Goal: Transaction & Acquisition: Purchase product/service

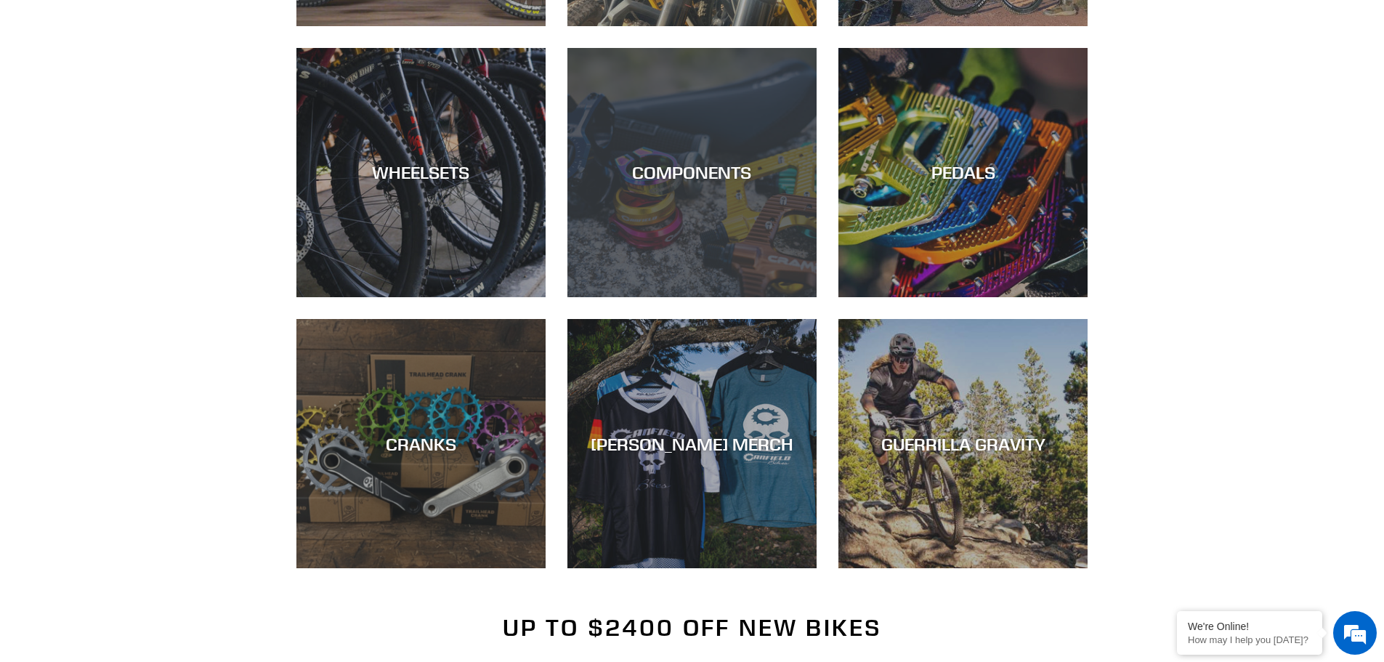
click at [746, 297] on div "COMPONENTS" at bounding box center [692, 297] width 249 height 0
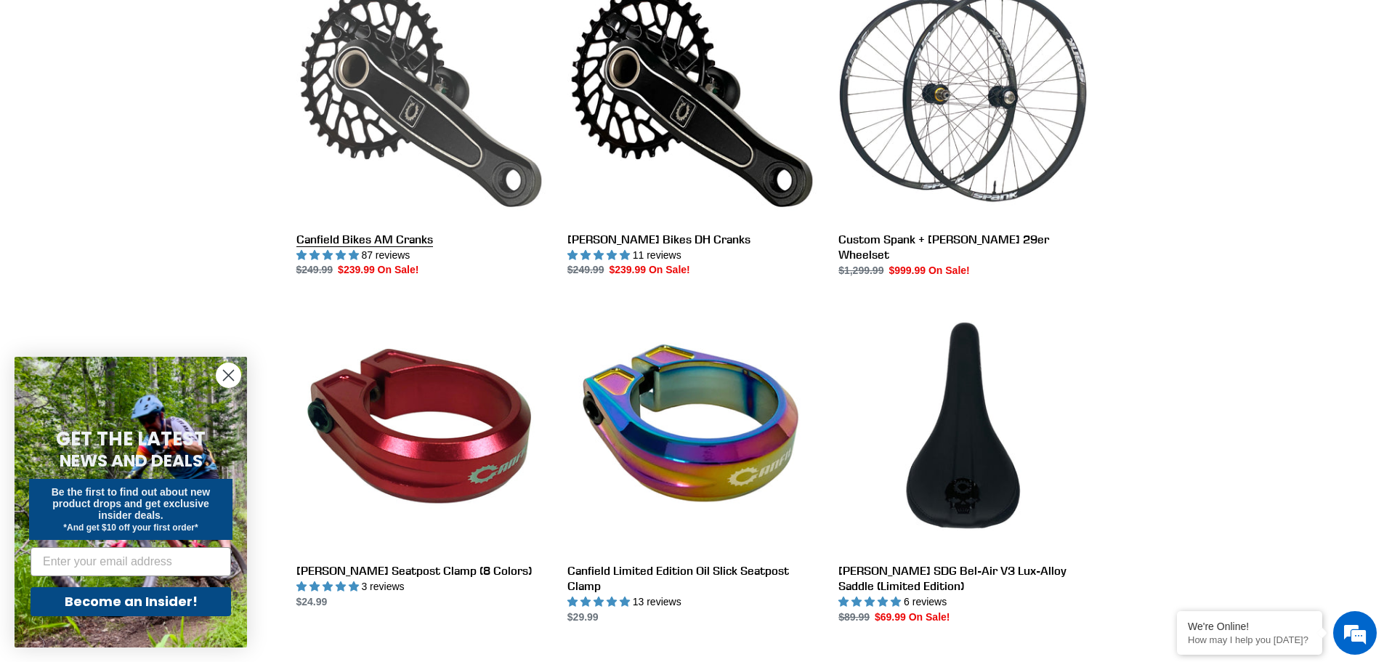
click at [392, 86] on link "Canfield Bikes AM Cranks" at bounding box center [420, 125] width 249 height 306
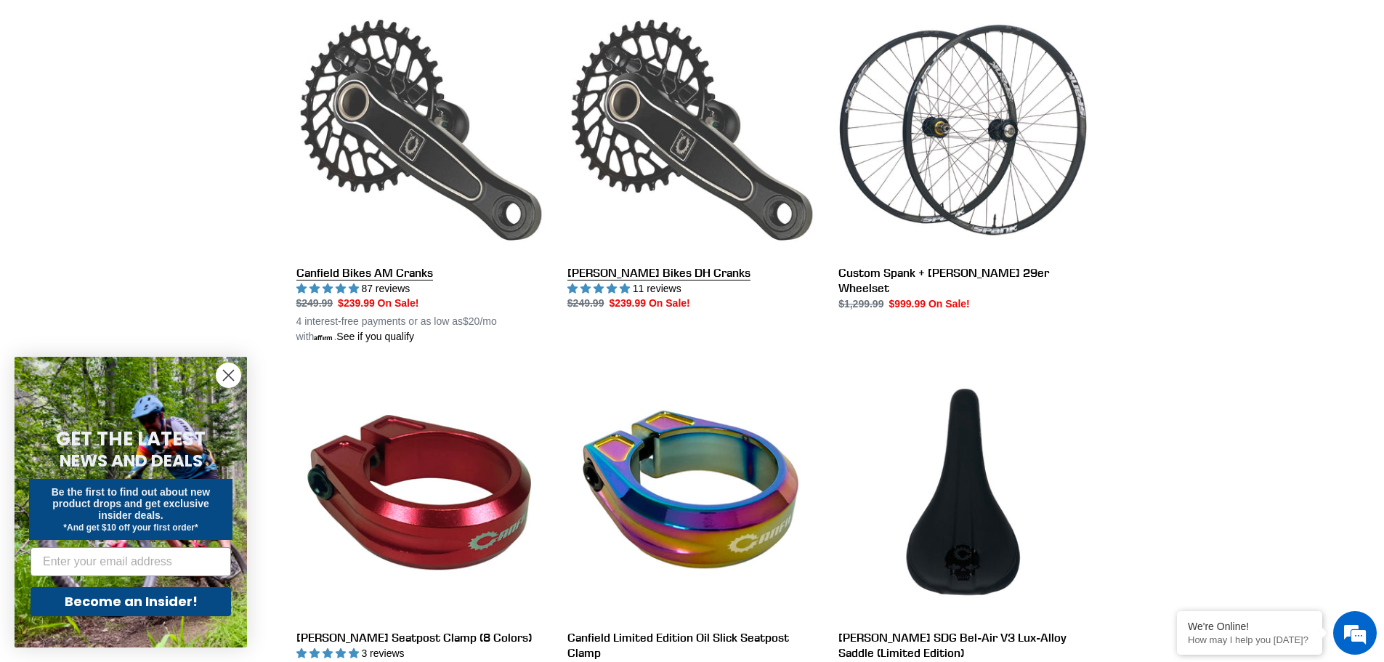
scroll to position [833, 0]
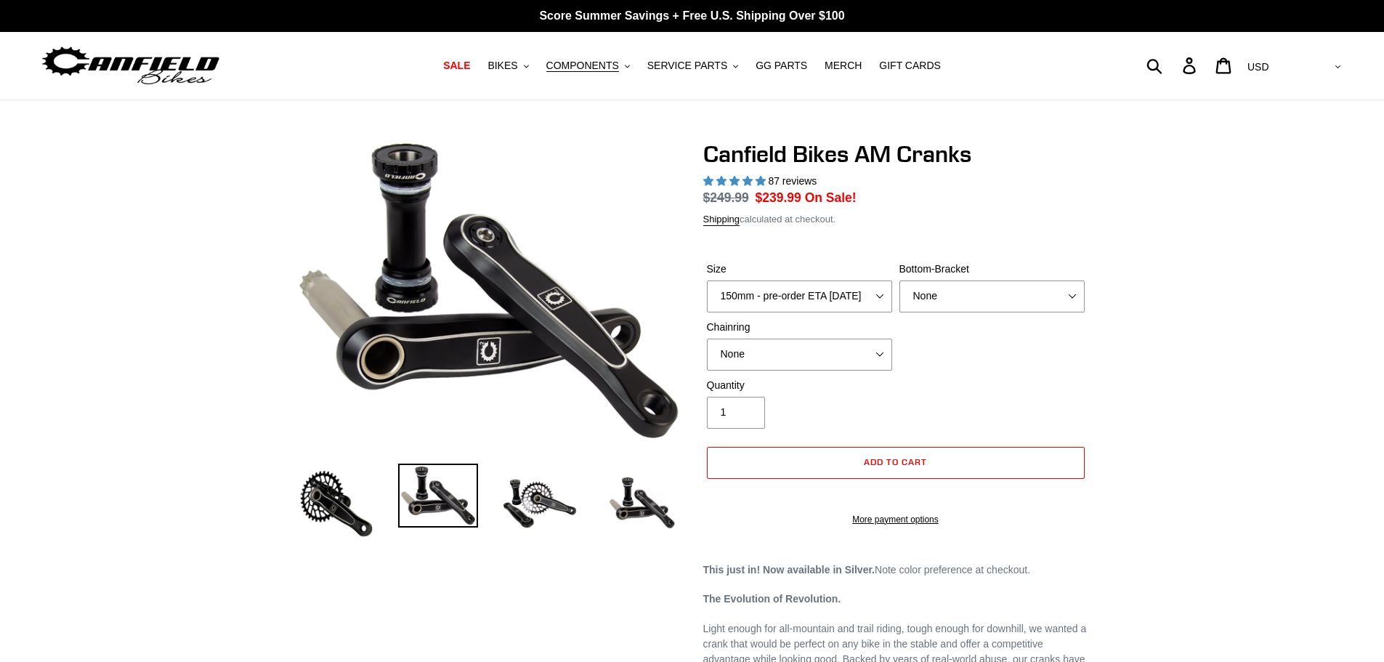
select select "highest-rating"
click at [862, 296] on select "150mm - pre-order ETA [DATE] 155mm - pre-order ETA [DATE] 160mm - pre-order ETA…" at bounding box center [799, 296] width 185 height 32
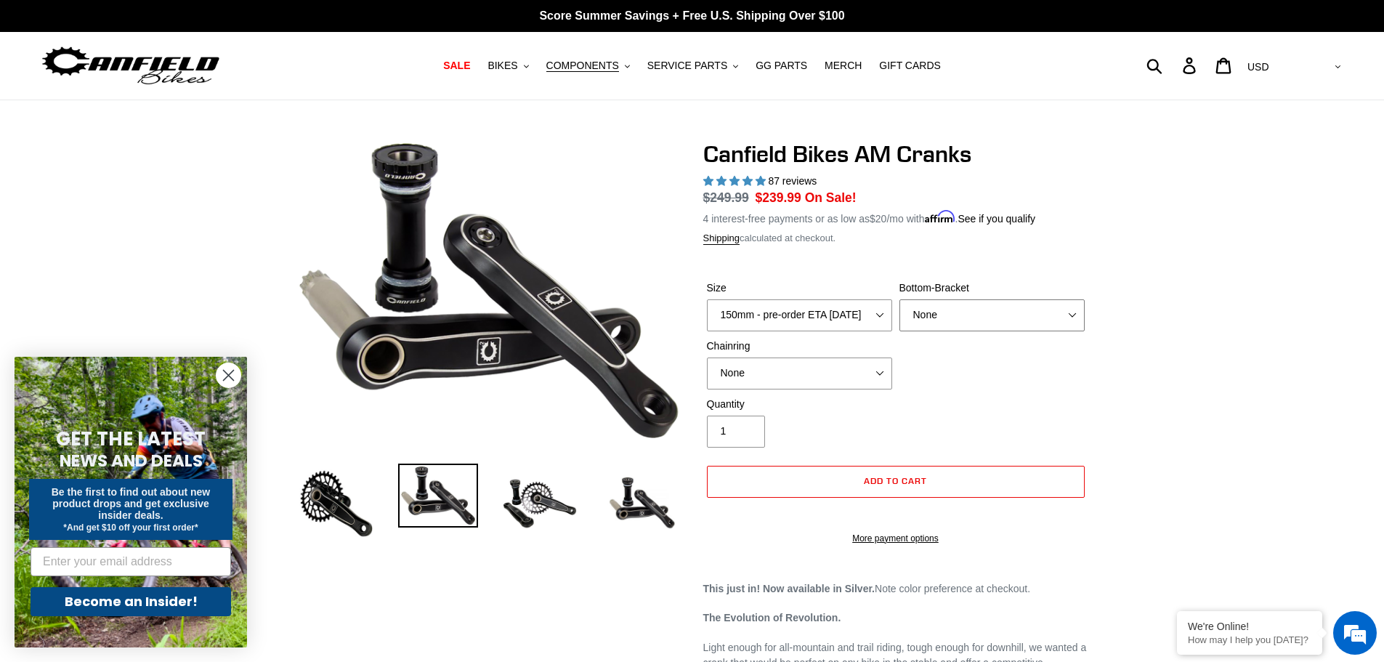
click at [1070, 305] on select "None BSA Threaded 68/73mm Press Fit PF92" at bounding box center [992, 315] width 185 height 32
click at [812, 378] on select "None 30t Round (Boost 148) 30t Oval (Boost 148) 32t Round (Boost 148) 32t Oval …" at bounding box center [799, 374] width 185 height 32
select select "30t Round (Boost 148)"
click at [707, 358] on select "None 30t Round (Boost 148) 30t Oval (Boost 148) 32t Round (Boost 148) 32t Oval …" at bounding box center [799, 374] width 185 height 32
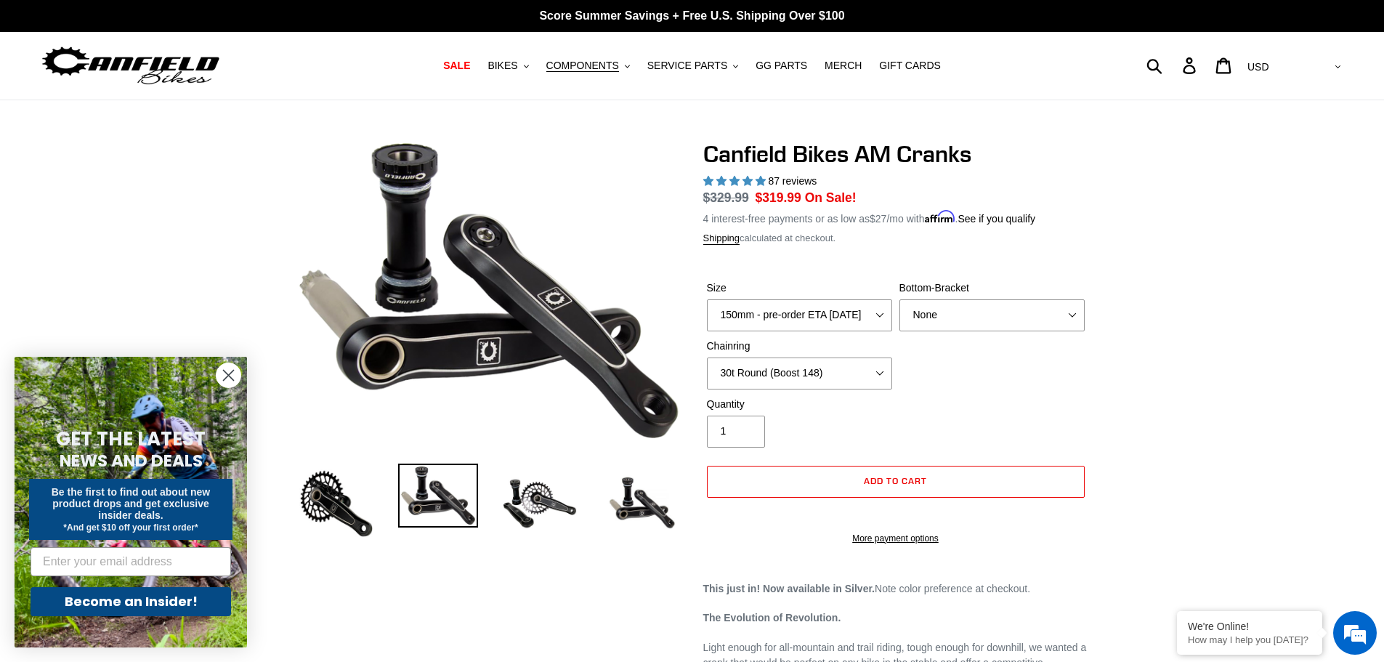
click at [922, 397] on div "Quantity 1" at bounding box center [895, 426] width 385 height 58
